Goal: Navigation & Orientation: Go to known website

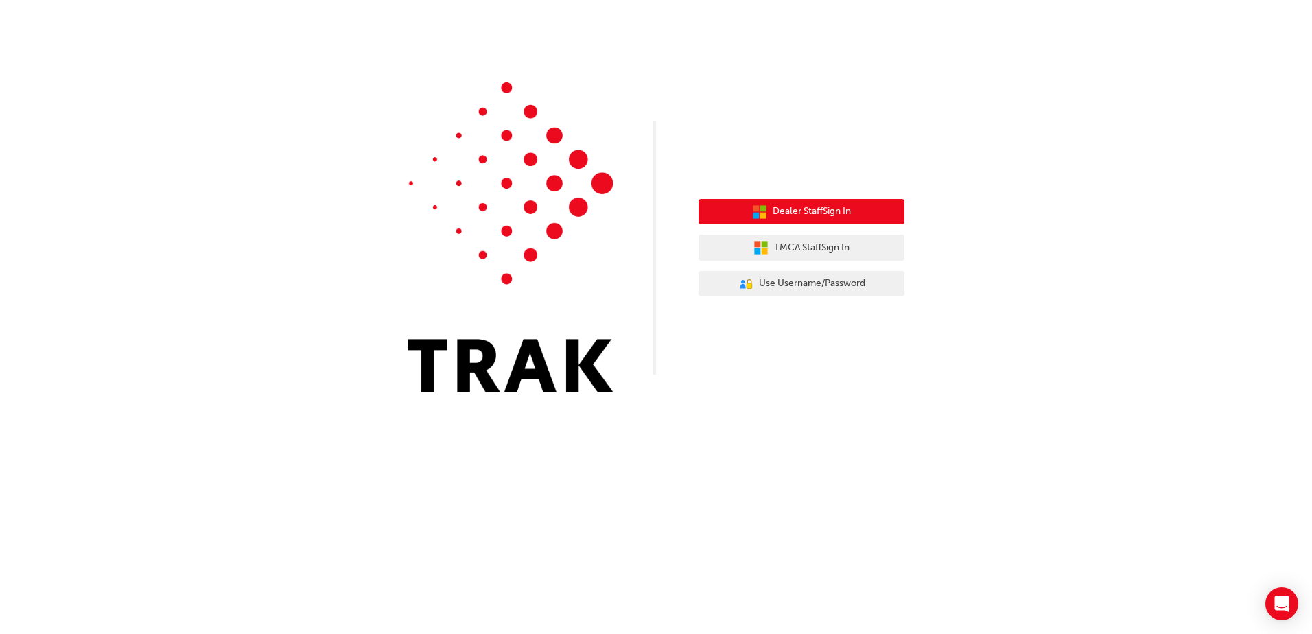
click at [782, 218] on span "Dealer Staff Sign In" at bounding box center [812, 212] width 78 height 16
